Goal: Transaction & Acquisition: Purchase product/service

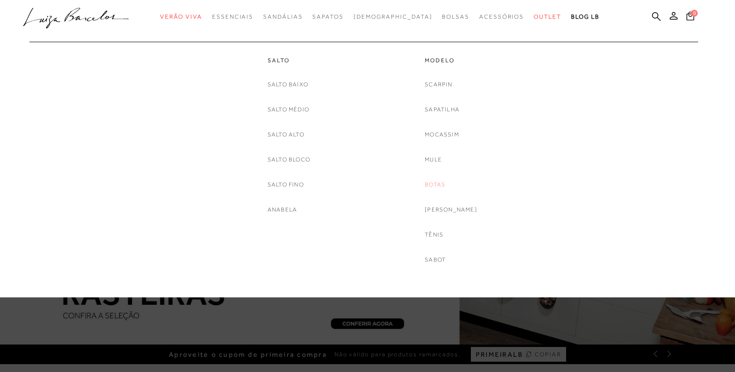
click at [445, 184] on link "Botas" at bounding box center [435, 185] width 21 height 10
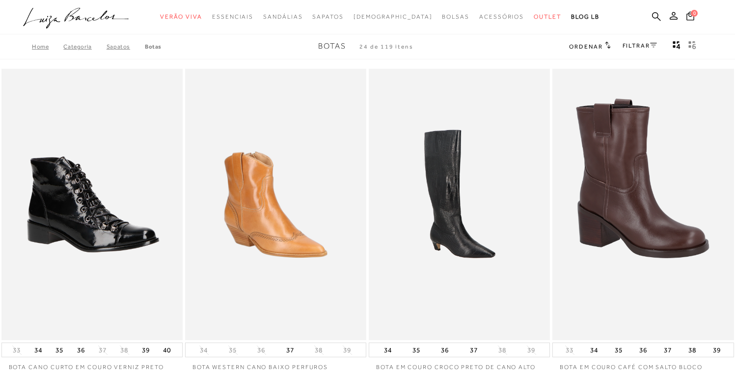
click at [646, 42] on link "FILTRAR" at bounding box center [640, 45] width 34 height 7
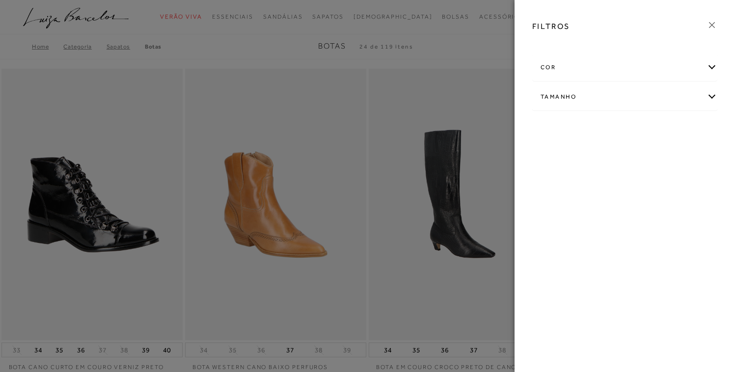
click at [636, 65] on div "cor" at bounding box center [625, 68] width 184 height 26
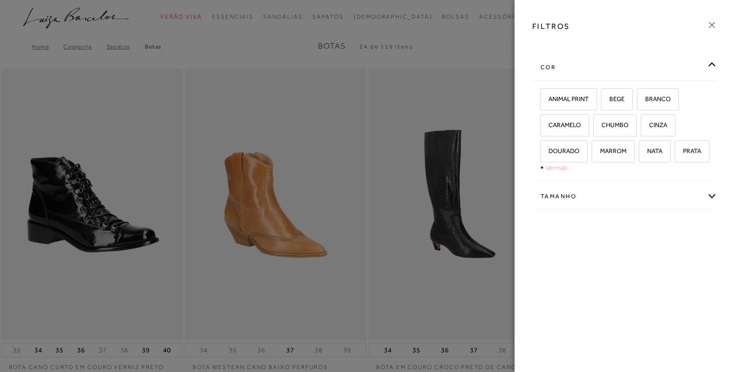
click at [564, 170] on link "Ver mais..." at bounding box center [559, 167] width 27 height 7
click at [569, 183] on label "PRETO" at bounding box center [558, 177] width 35 height 21
click at [549, 183] on input "PRETO" at bounding box center [544, 179] width 10 height 10
checkbox input "true"
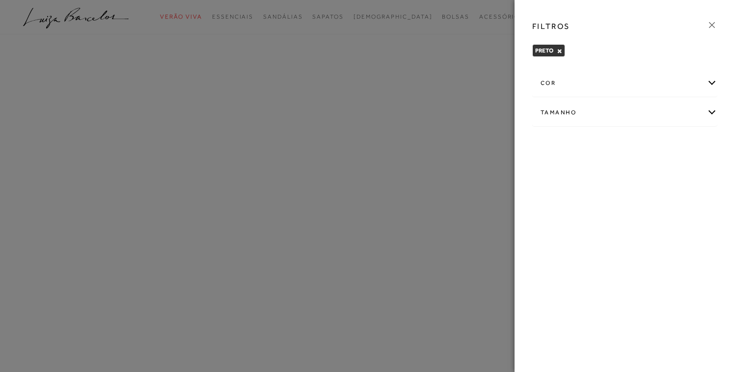
click at [440, 42] on div at bounding box center [367, 186] width 735 height 372
